Goal: Find specific page/section: Find specific page/section

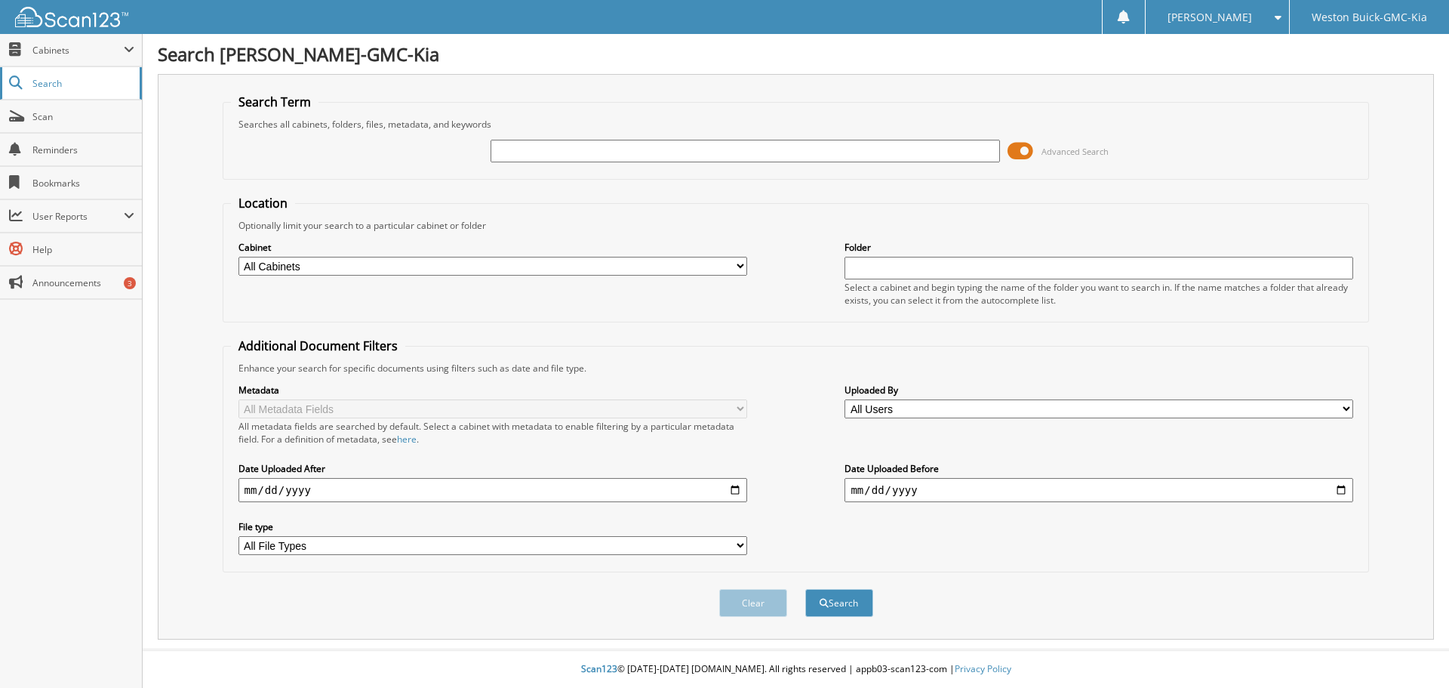
click at [63, 80] on span "Search" at bounding box center [82, 83] width 100 height 13
click at [593, 149] on input "text" at bounding box center [745, 151] width 509 height 23
type input "KNDCC3LC4M5476952"
click at [852, 599] on button "Search" at bounding box center [839, 603] width 68 height 28
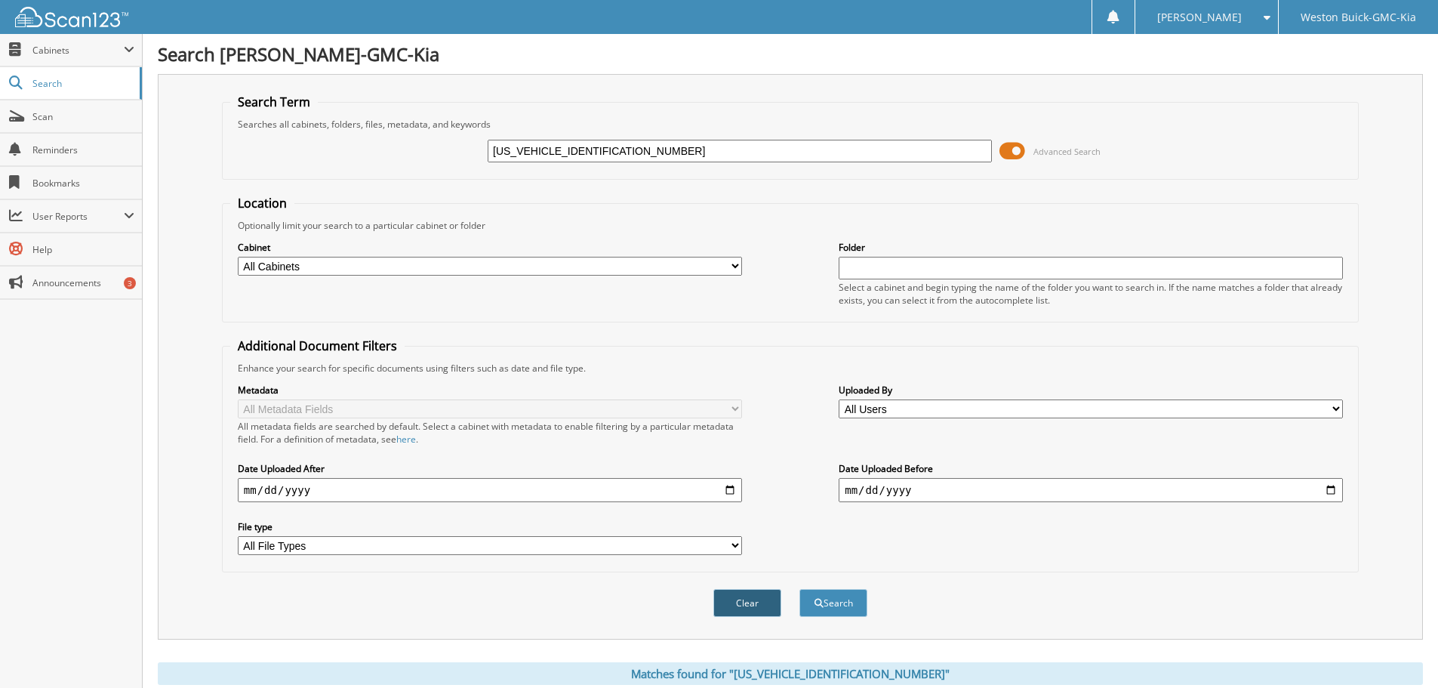
click at [735, 602] on button "Clear" at bounding box center [747, 603] width 68 height 28
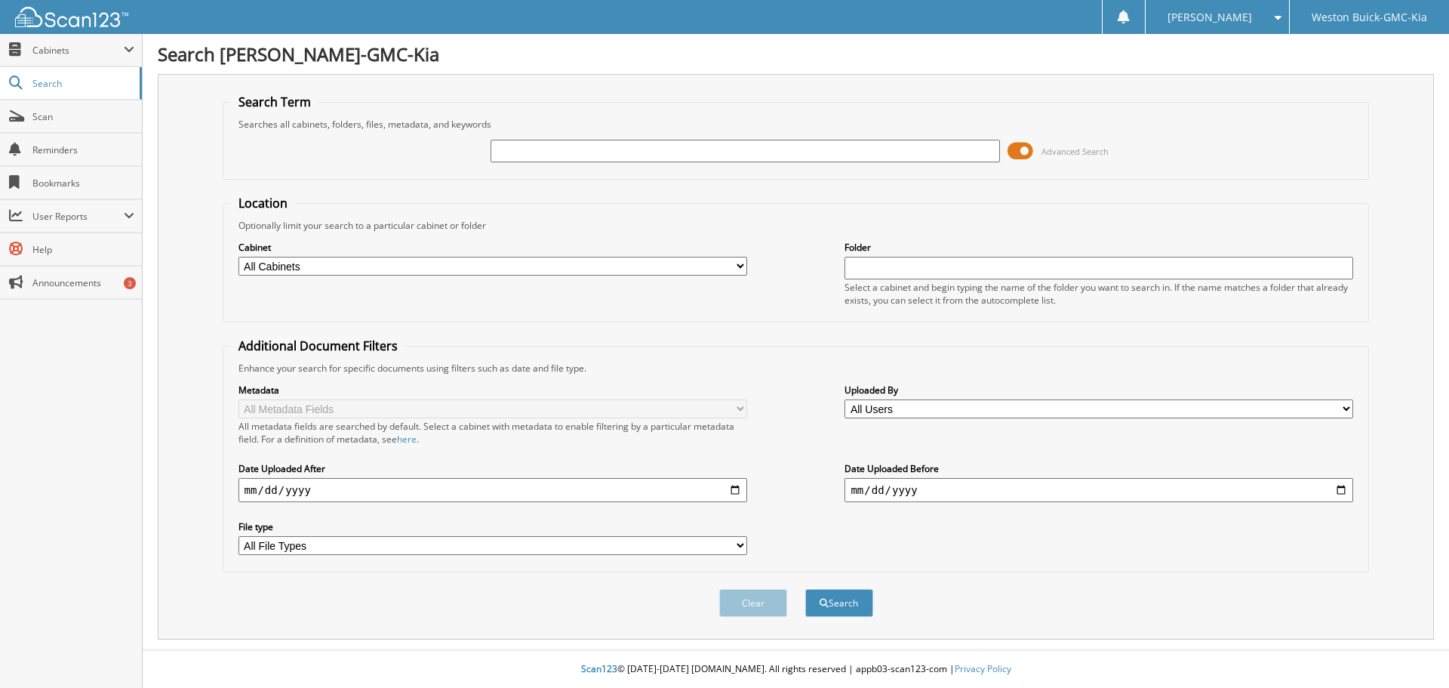
click at [550, 148] on input "text" at bounding box center [745, 151] width 509 height 23
paste input "5XYP3DHCXLG007130"
type input "5XYP3DHCXLG007130"
click at [845, 616] on button "Search" at bounding box center [839, 603] width 68 height 28
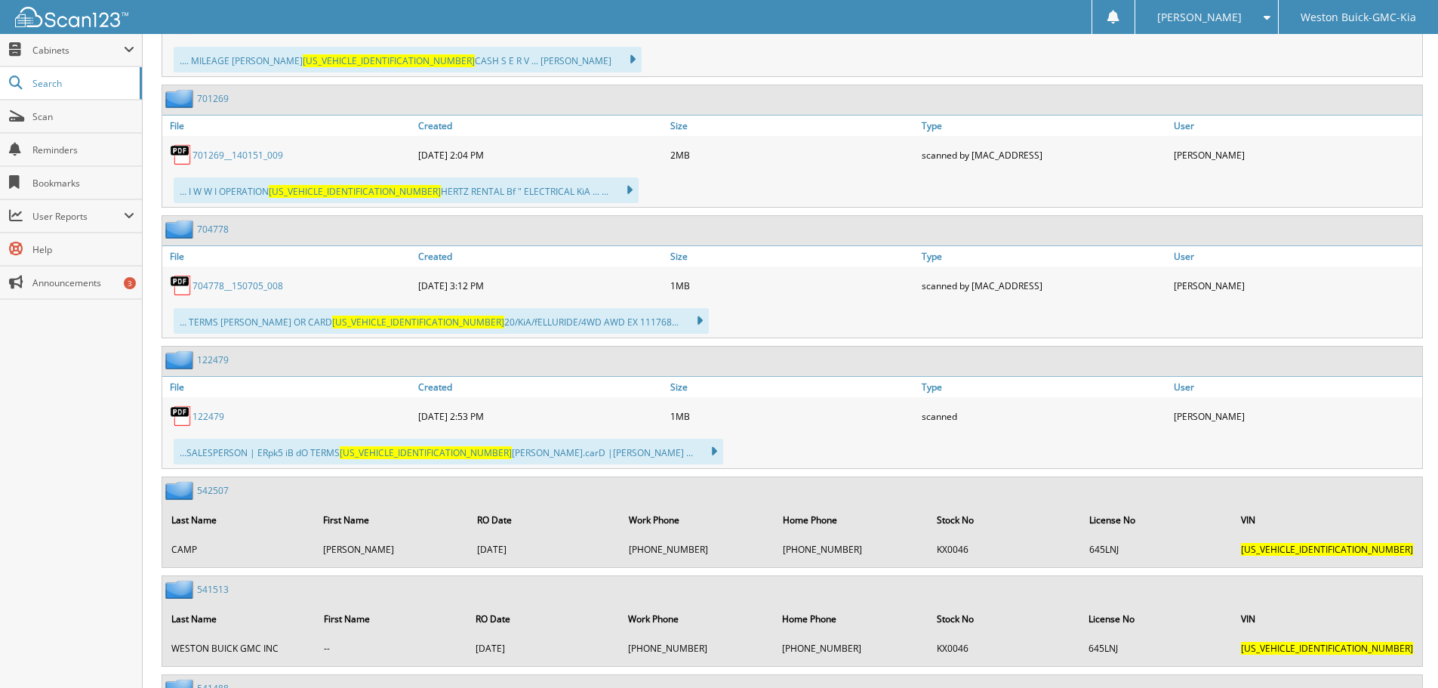
scroll to position [830, 0]
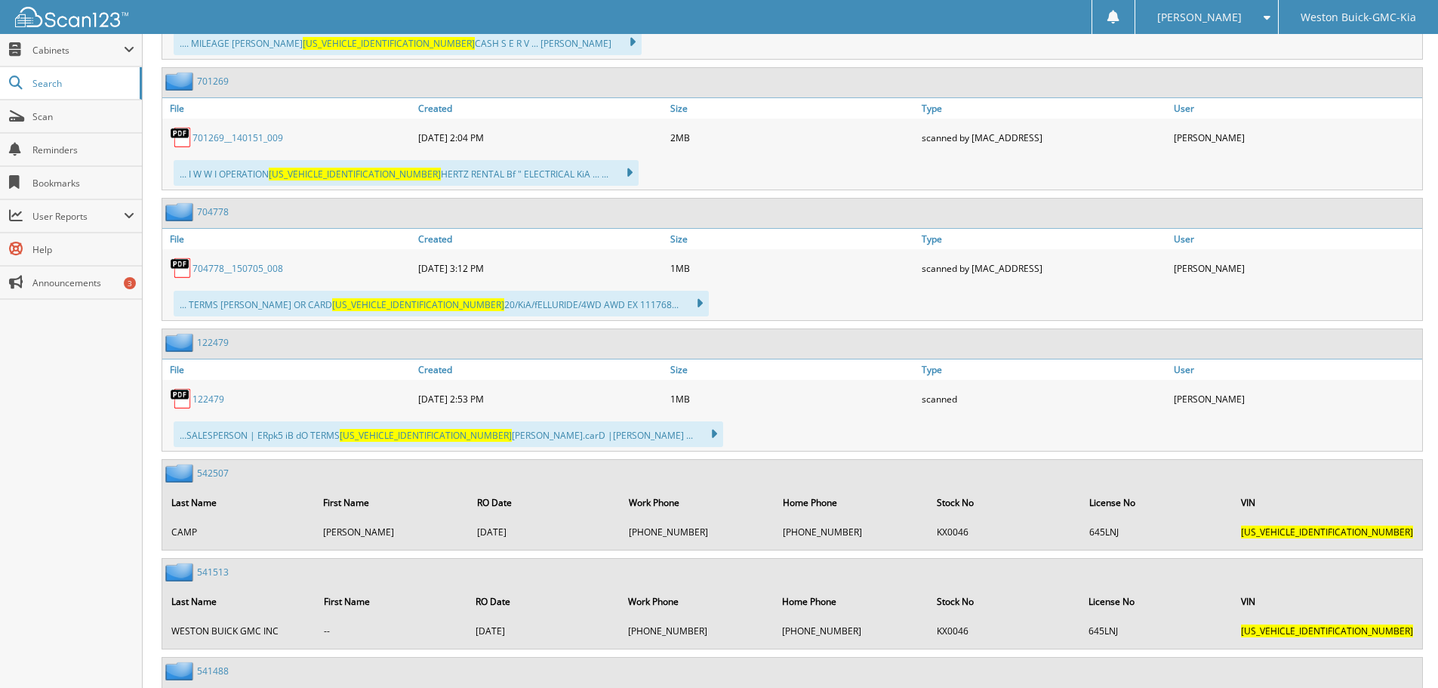
click at [208, 399] on link "122479" at bounding box center [208, 399] width 32 height 13
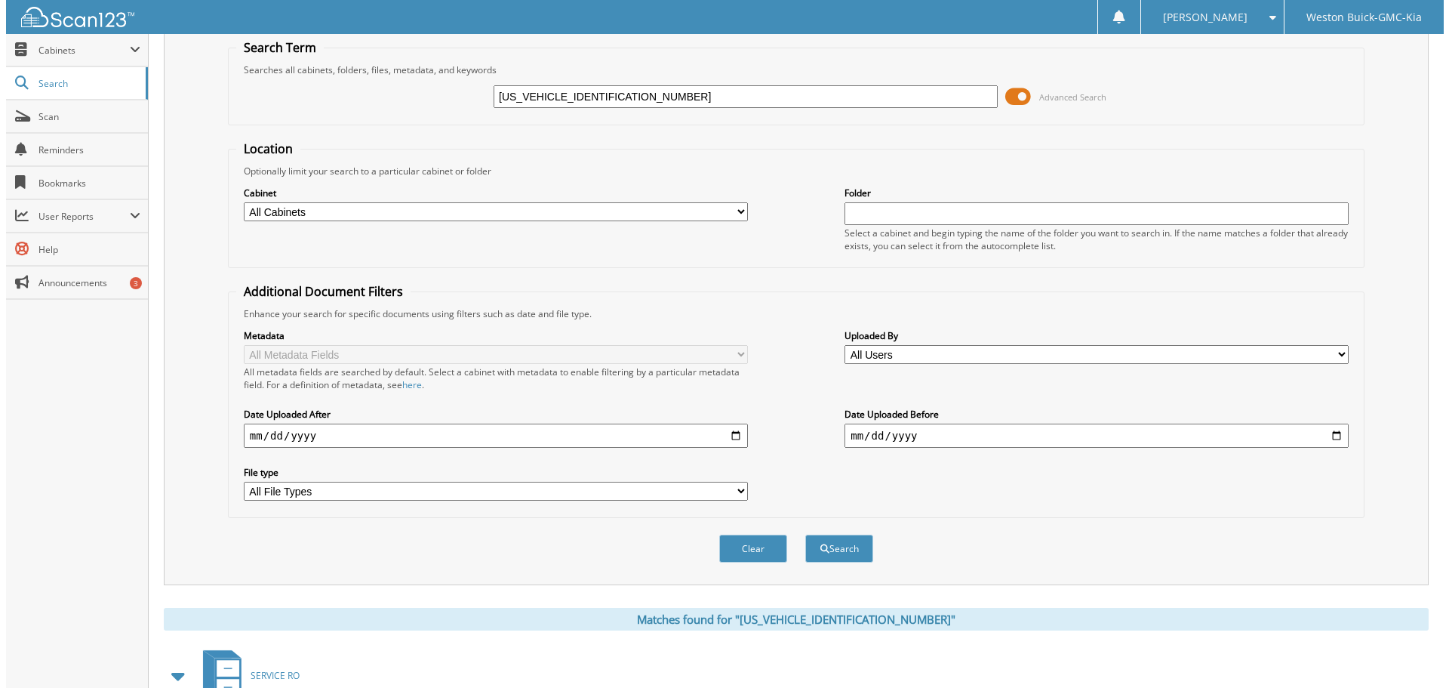
scroll to position [0, 0]
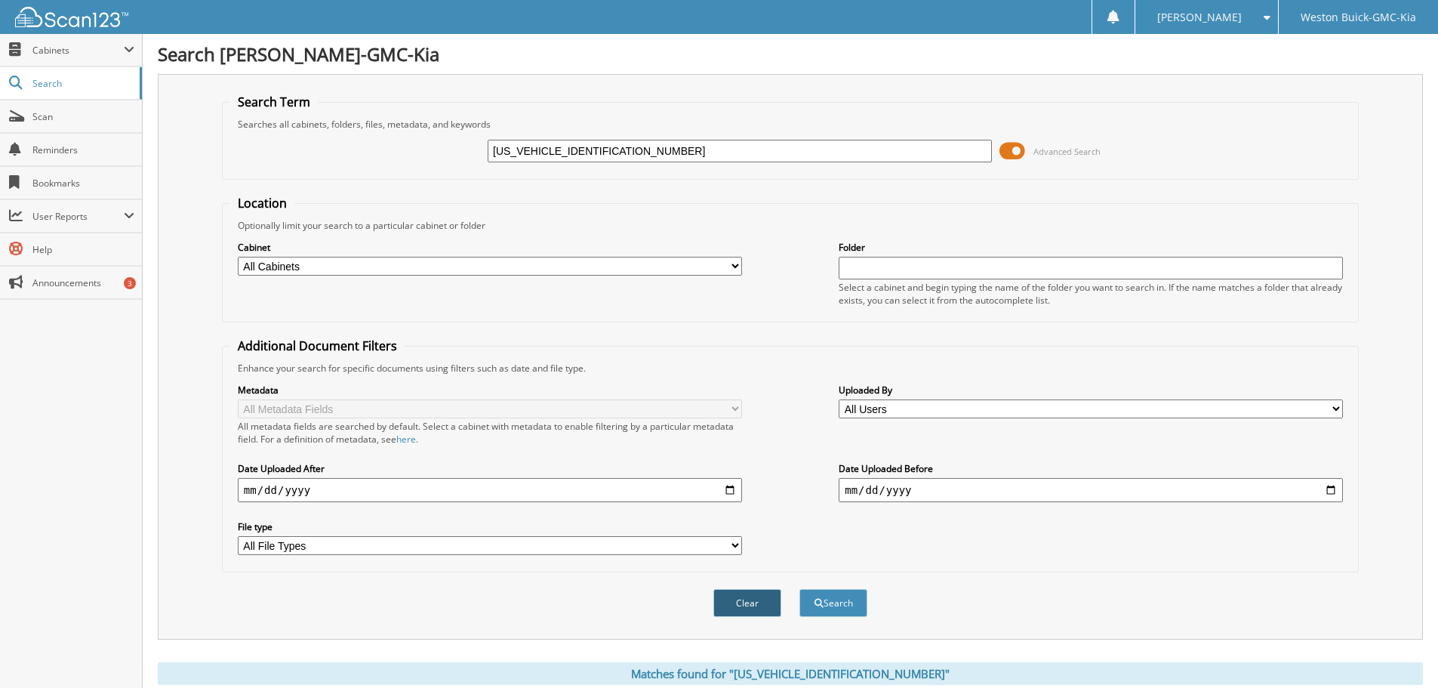
click at [765, 602] on button "Clear" at bounding box center [747, 603] width 68 height 28
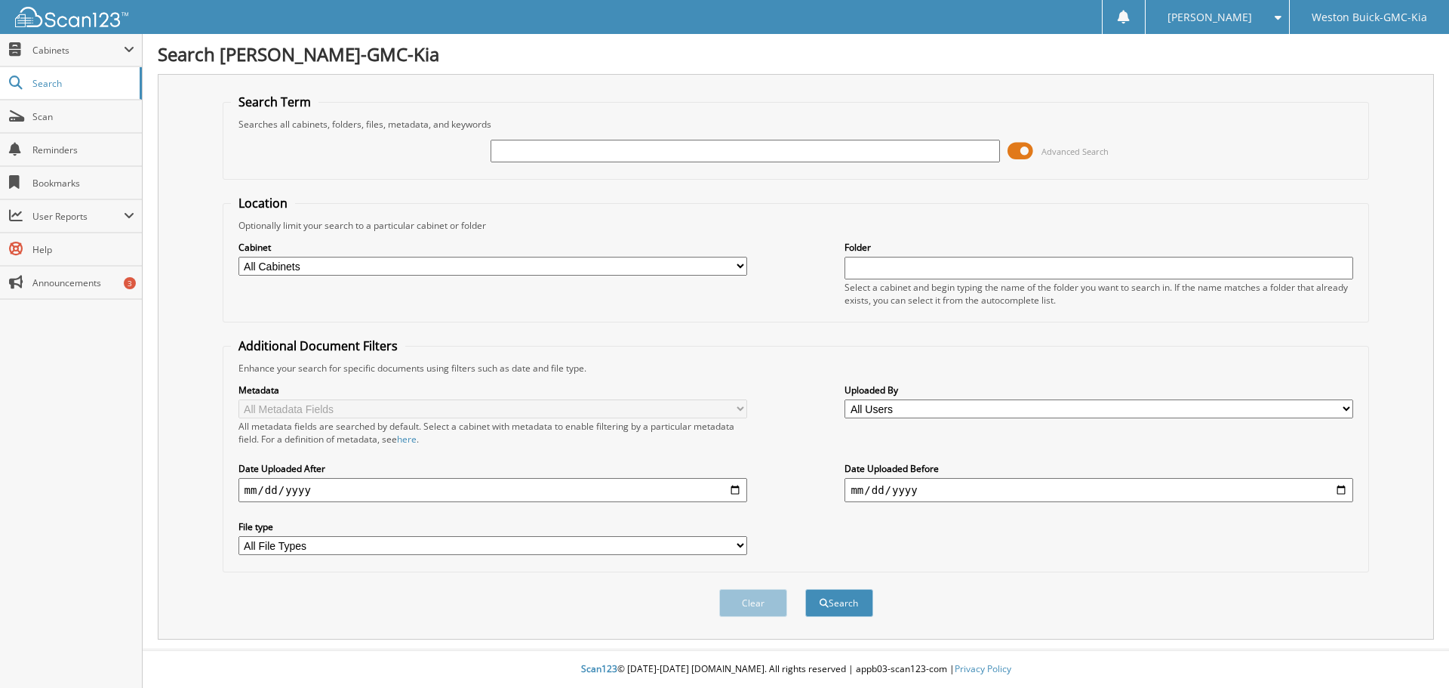
click at [536, 152] on input "text" at bounding box center [745, 151] width 509 height 23
paste input "5XYK7CDF3RG178433"
type input "5XYK7CDF3RG178433"
click at [838, 611] on button "Search" at bounding box center [839, 603] width 68 height 28
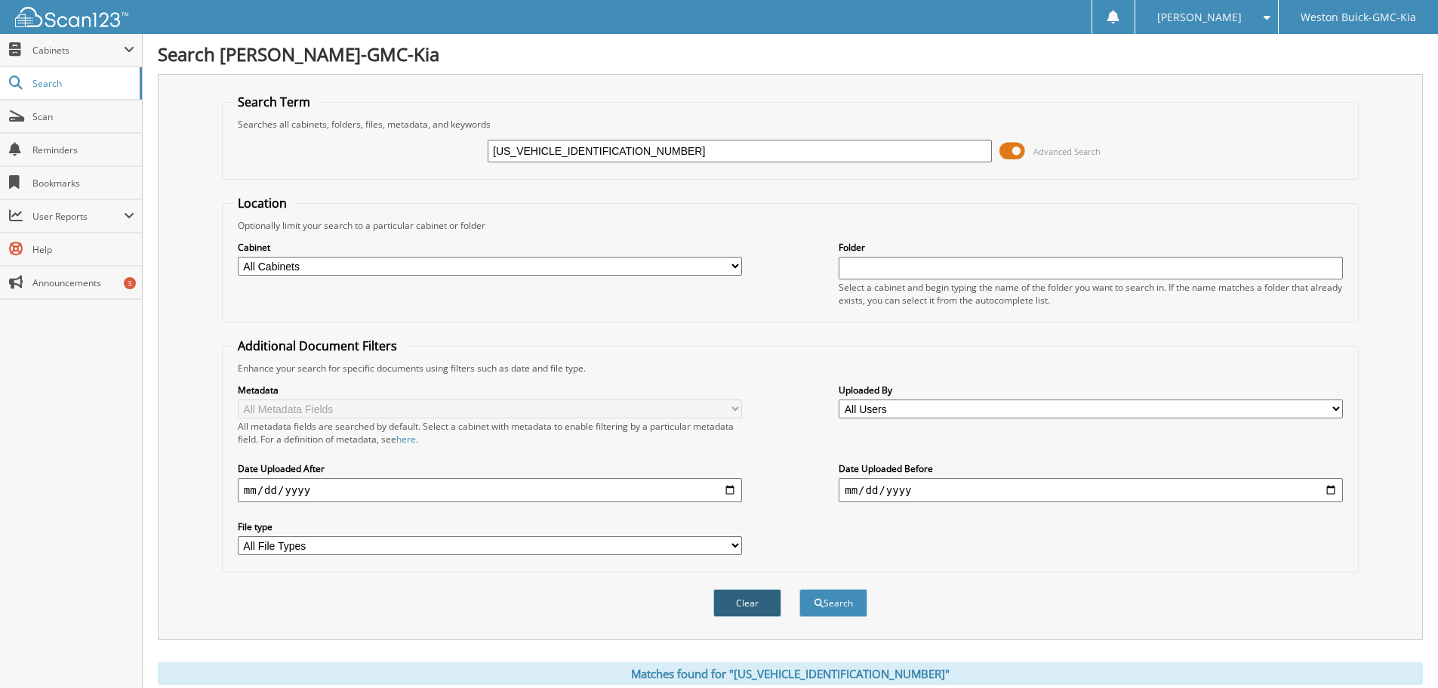
click at [744, 606] on button "Clear" at bounding box center [747, 603] width 68 height 28
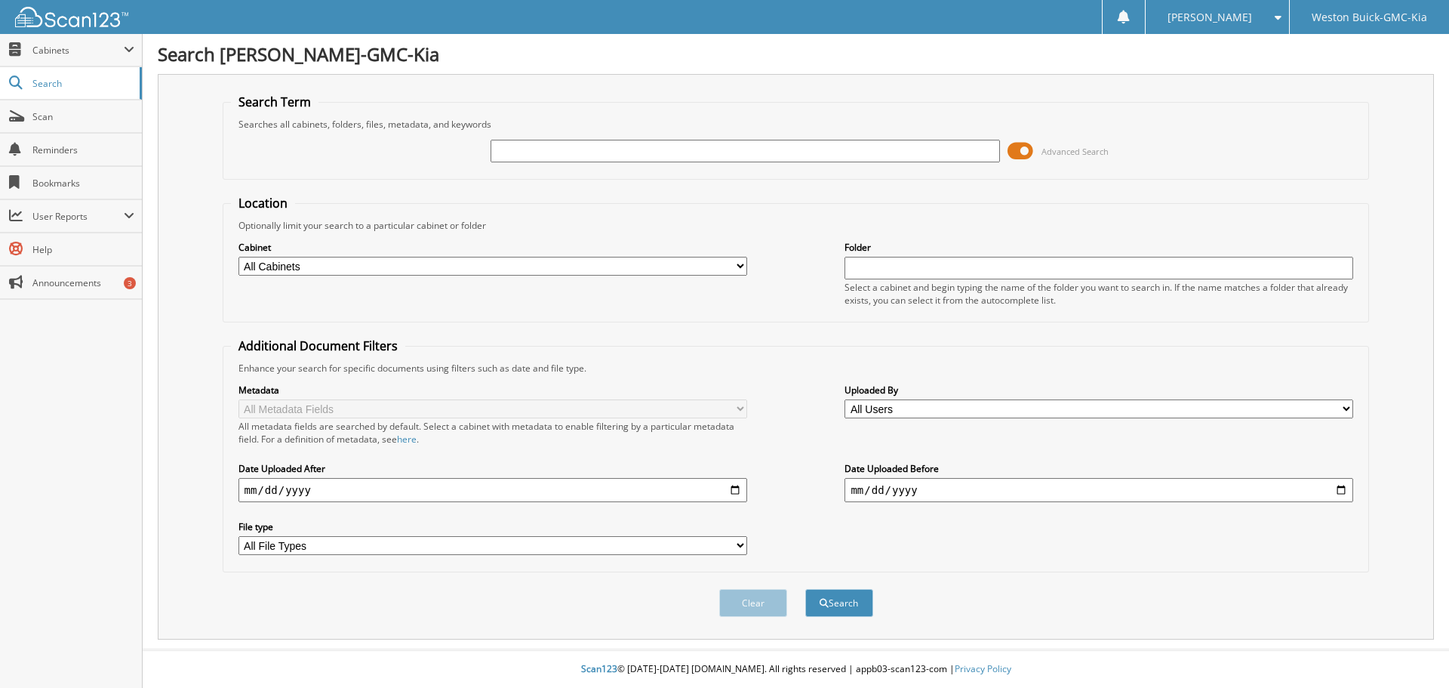
click at [546, 152] on input "text" at bounding box center [745, 151] width 509 height 23
paste input "KNDJ23AUXM7790633"
type input "KNDJ23AUXM7790633"
click at [841, 599] on button "Search" at bounding box center [839, 603] width 68 height 28
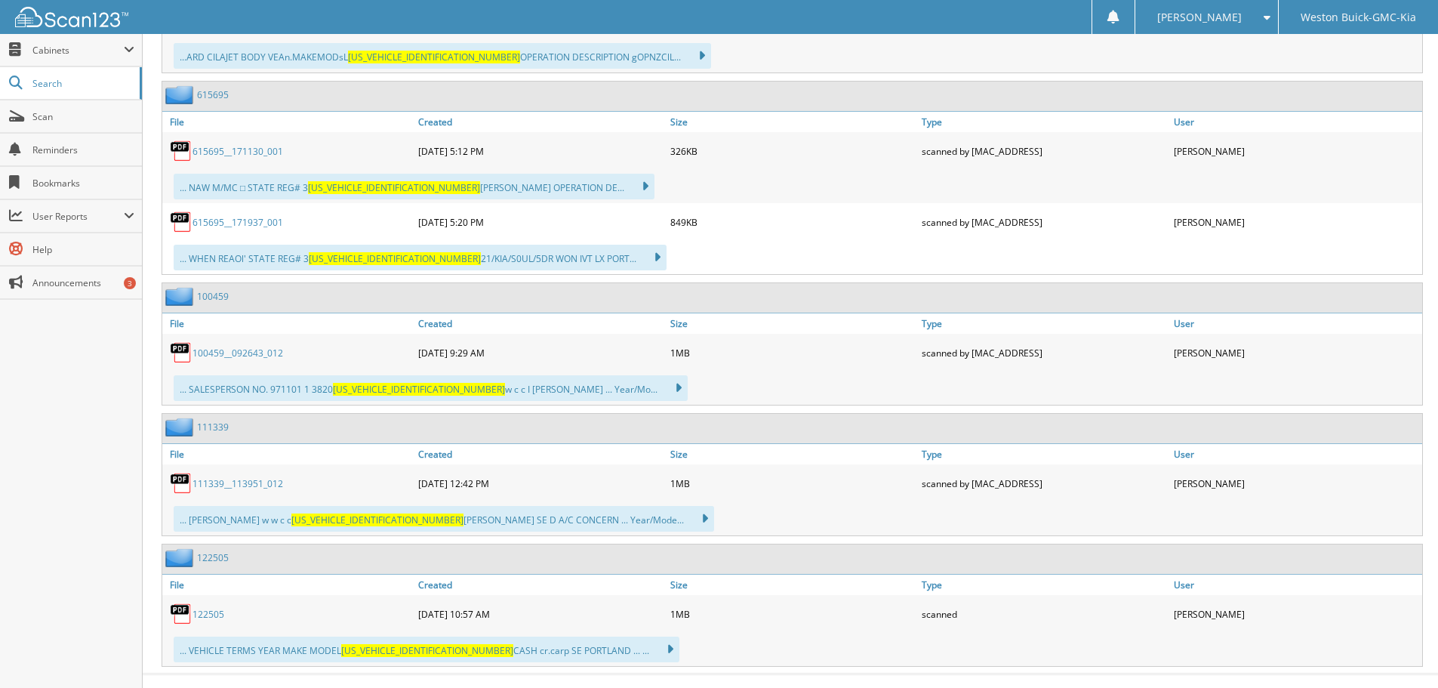
scroll to position [1103, 0]
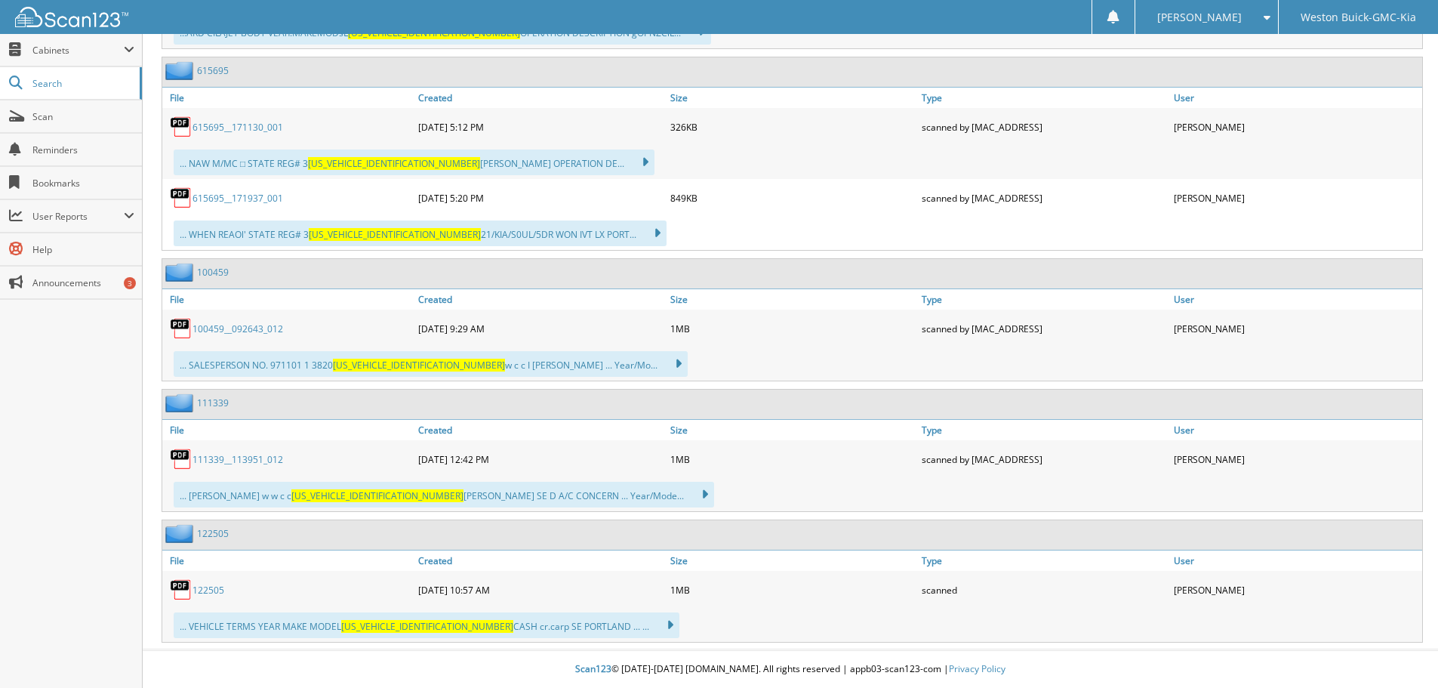
click at [209, 589] on link "122505" at bounding box center [208, 590] width 32 height 13
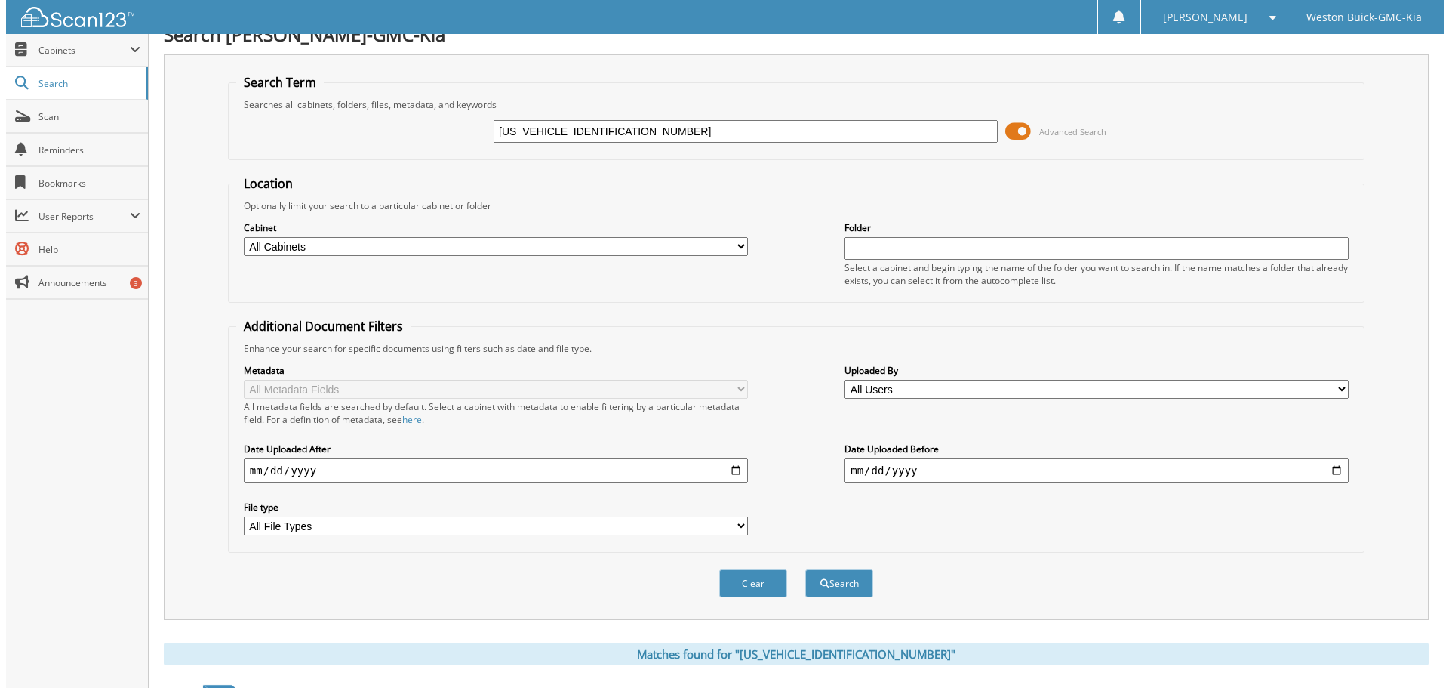
scroll to position [0, 0]
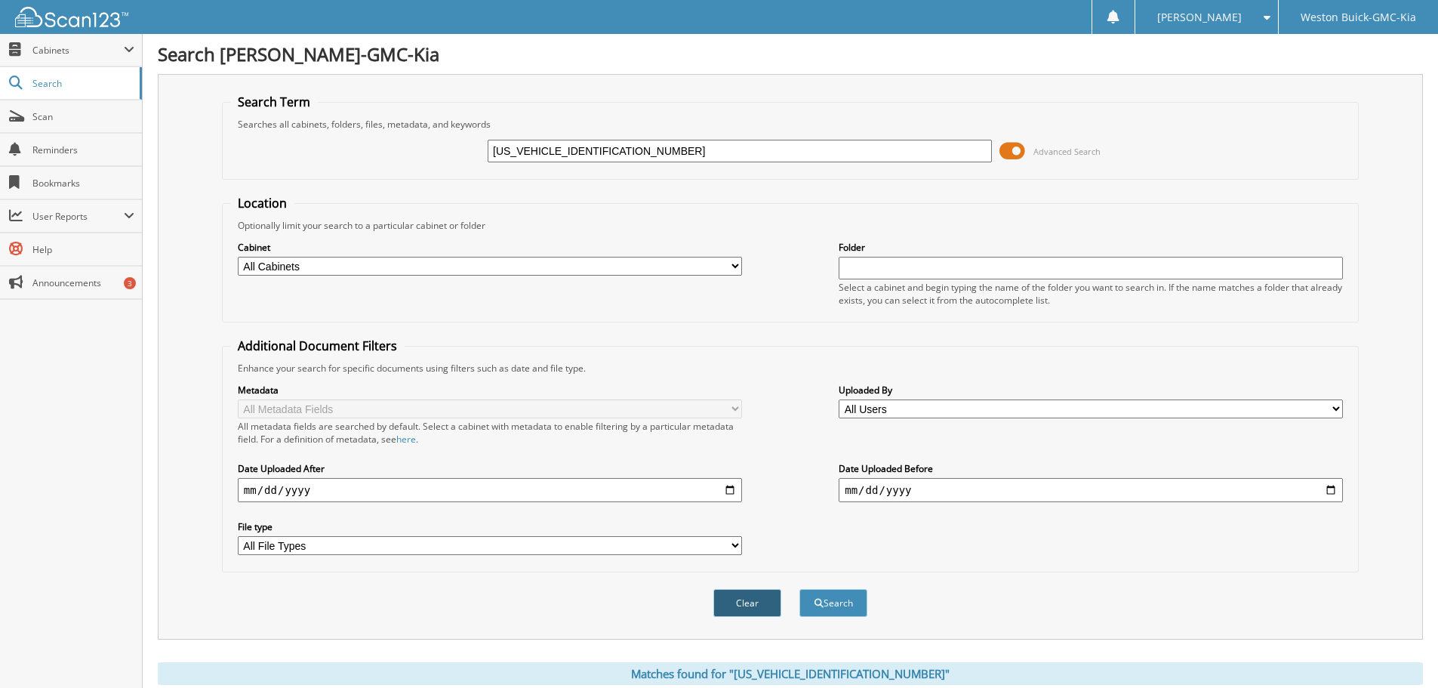
click at [739, 590] on button "Clear" at bounding box center [747, 603] width 68 height 28
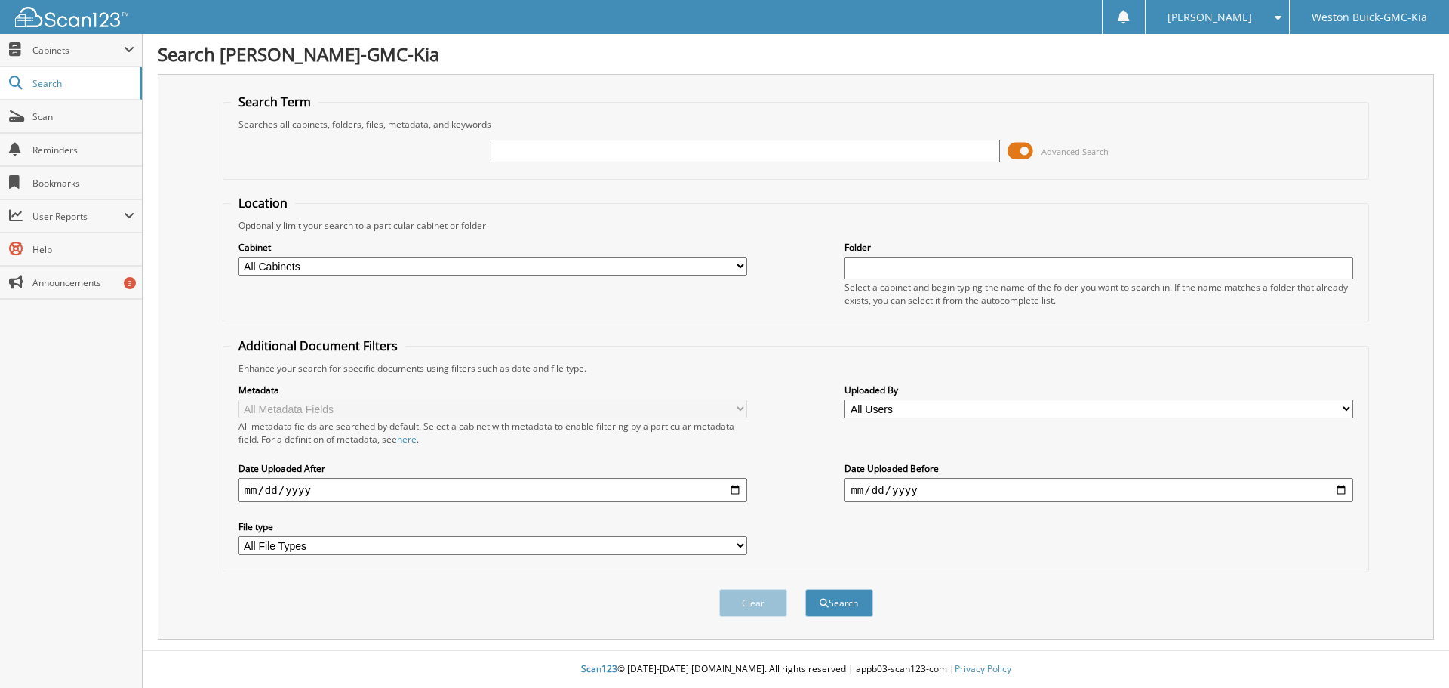
click at [565, 150] on input "text" at bounding box center [745, 151] width 509 height 23
paste input "KNDCE3LG3N5124895"
type input "KNDCE3LG3N5124895"
click at [855, 599] on button "Search" at bounding box center [839, 603] width 68 height 28
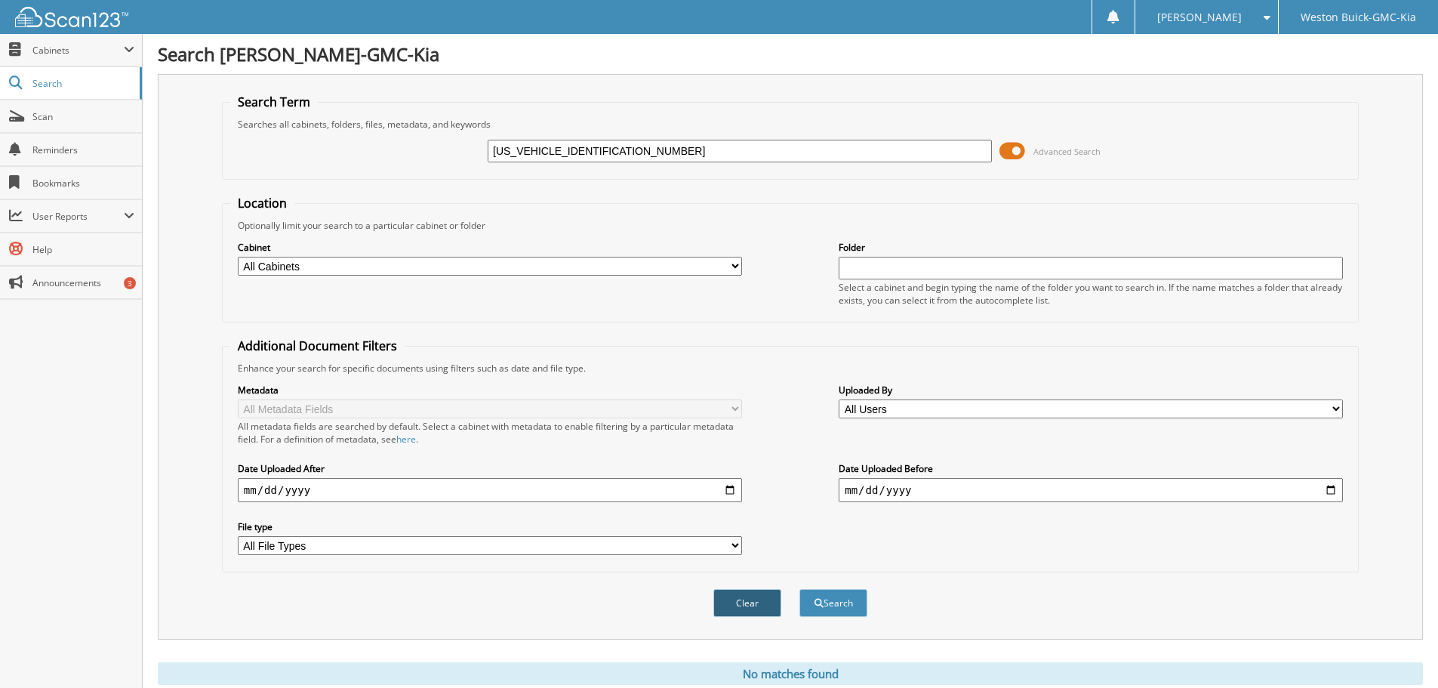
click at [771, 611] on button "Clear" at bounding box center [747, 603] width 68 height 28
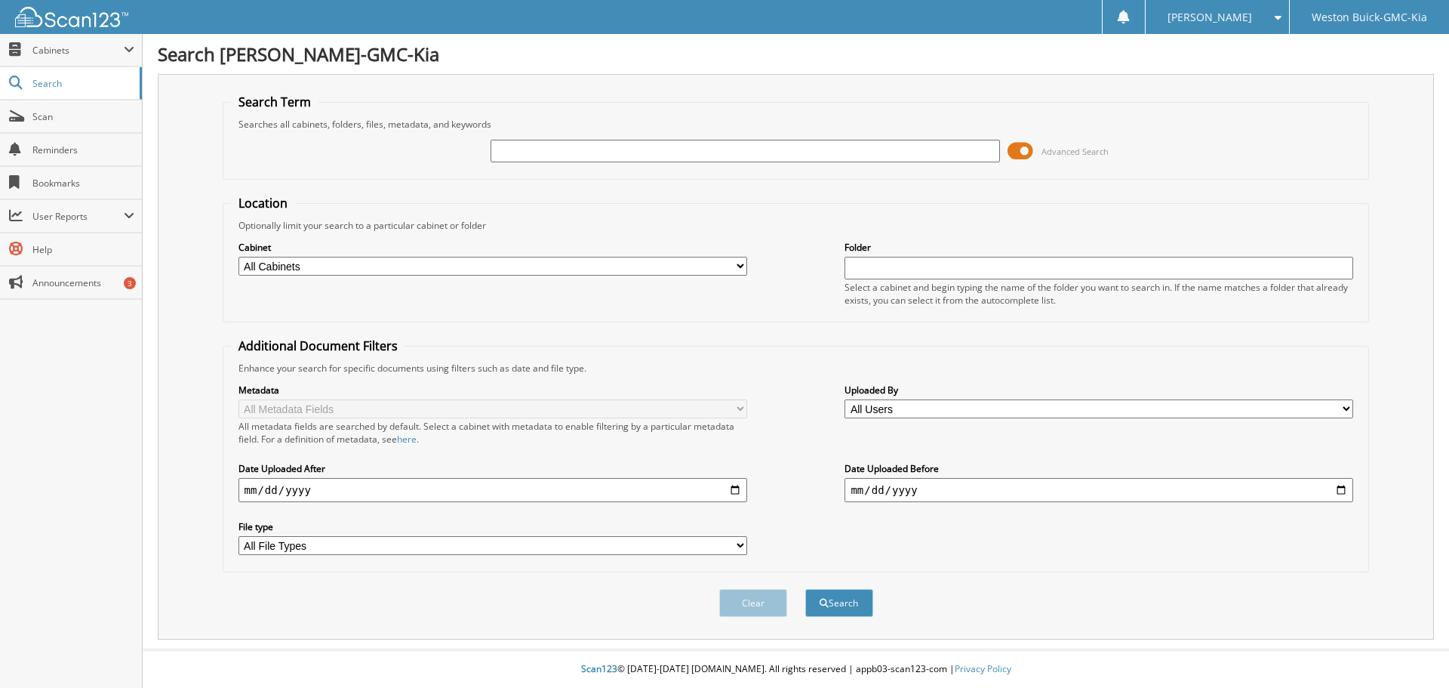
click at [562, 153] on input "text" at bounding box center [745, 151] width 509 height 23
paste input "[US_VEHICLE_IDENTIFICATION_NUMBER]"
type input "[US_VEHICLE_IDENTIFICATION_NUMBER]"
click at [859, 615] on button "Search" at bounding box center [839, 603] width 68 height 28
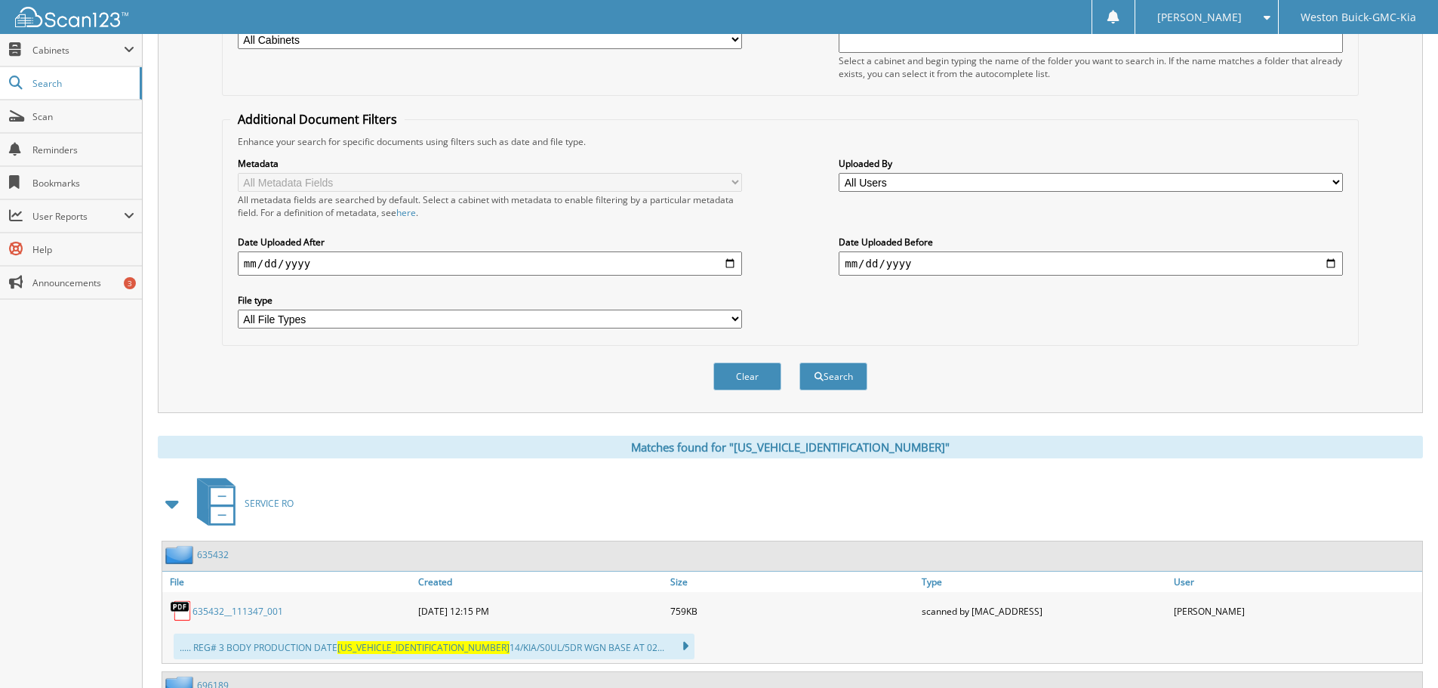
scroll to position [75, 0]
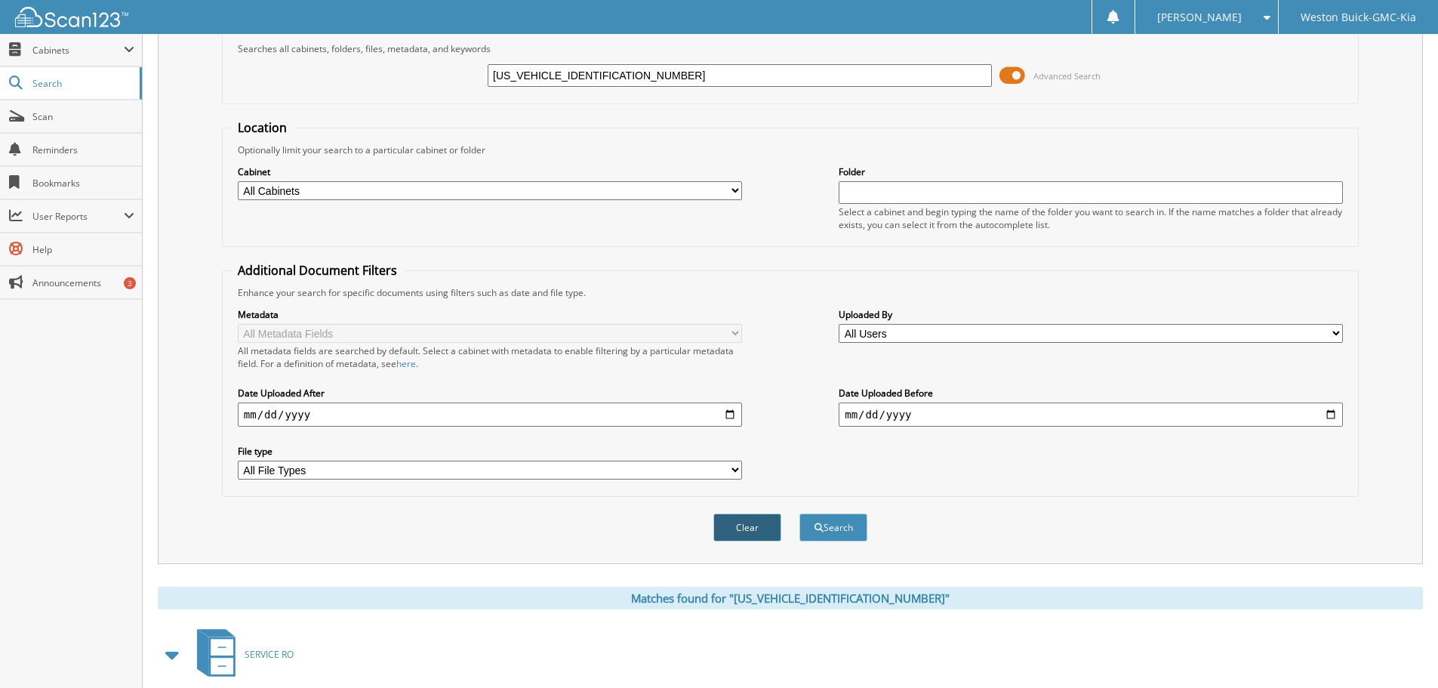
click at [763, 527] on button "Clear" at bounding box center [747, 527] width 68 height 28
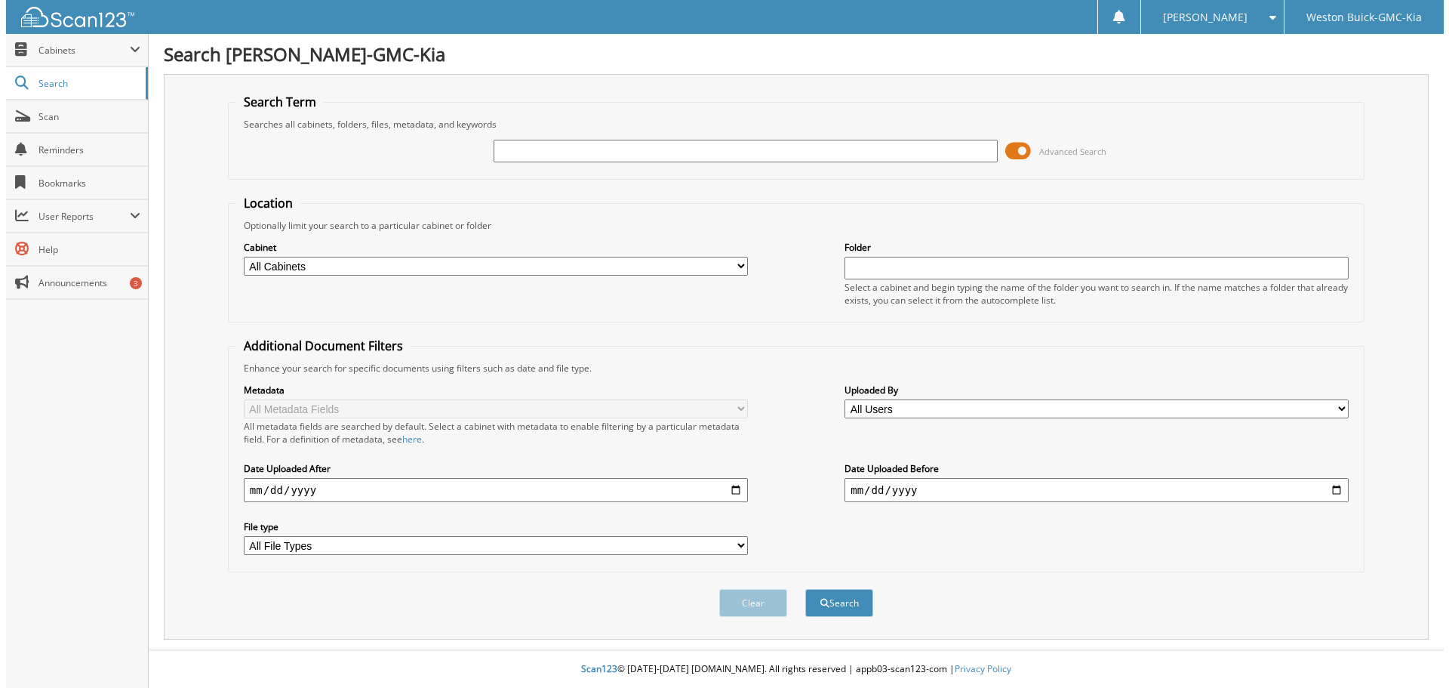
scroll to position [0, 0]
click at [588, 152] on input "text" at bounding box center [745, 151] width 509 height 23
paste input "[US_VEHICLE_IDENTIFICATION_NUMBER]"
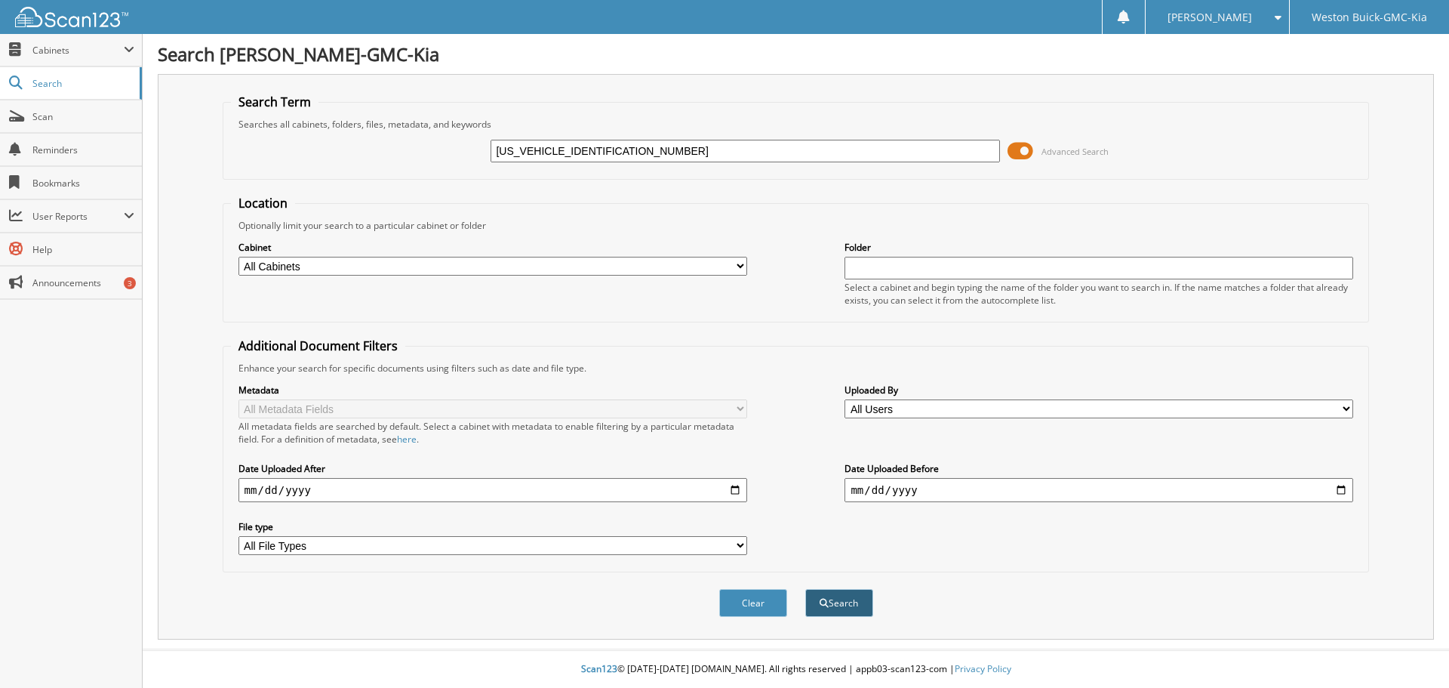
type input "[US_VEHICLE_IDENTIFICATION_NUMBER]"
click at [847, 596] on button "Search" at bounding box center [839, 603] width 68 height 28
